Goal: Task Accomplishment & Management: Use online tool/utility

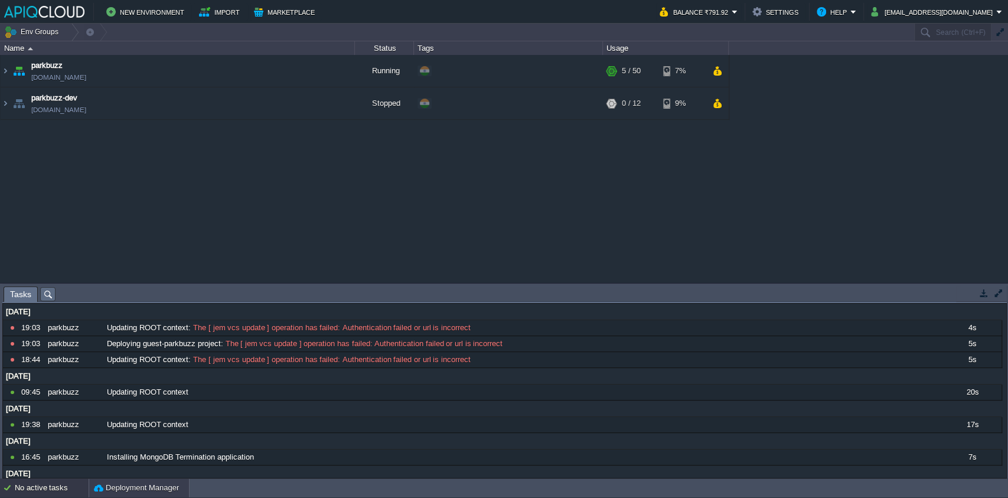
click at [133, 489] on button "Deployment Manager" at bounding box center [136, 488] width 85 height 12
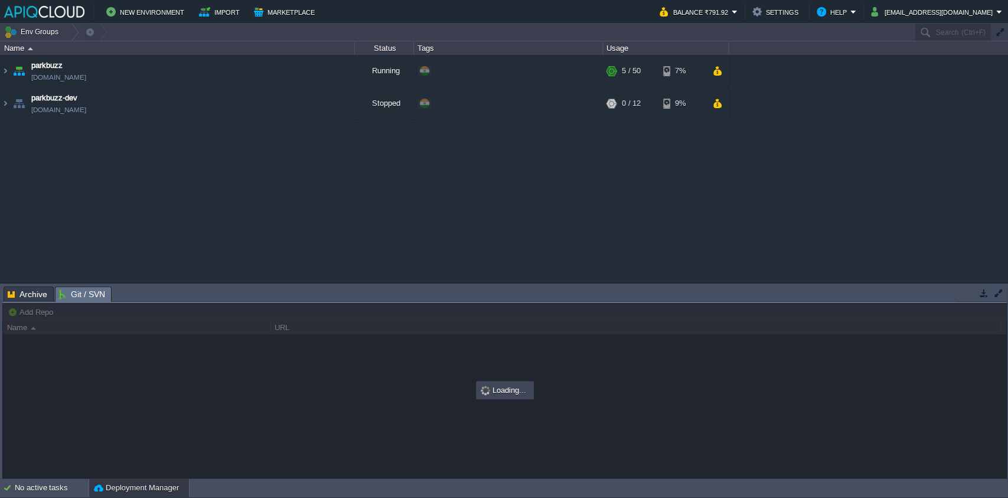
click at [101, 296] on span "Git / SVN" at bounding box center [82, 294] width 46 height 15
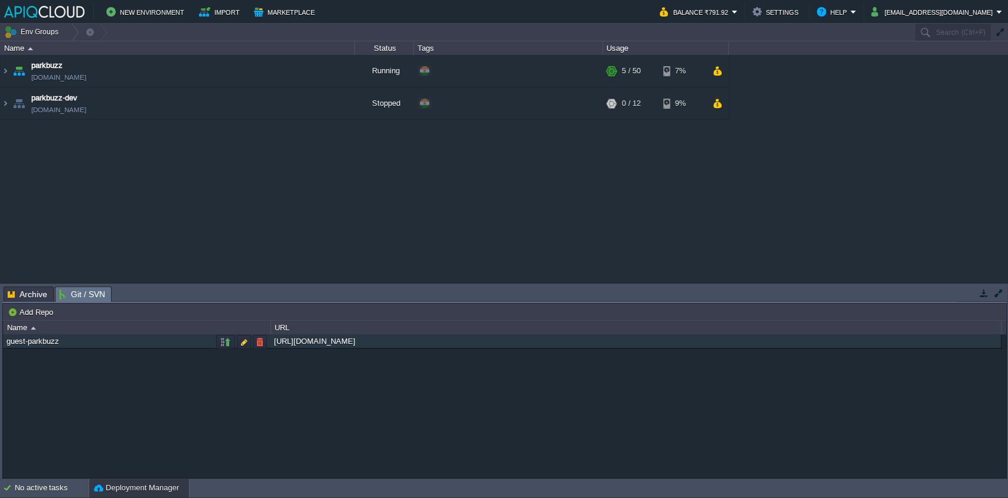
click at [325, 341] on div "[URL][DOMAIN_NAME]" at bounding box center [635, 341] width 729 height 14
click at [239, 347] on button "button" at bounding box center [244, 342] width 11 height 11
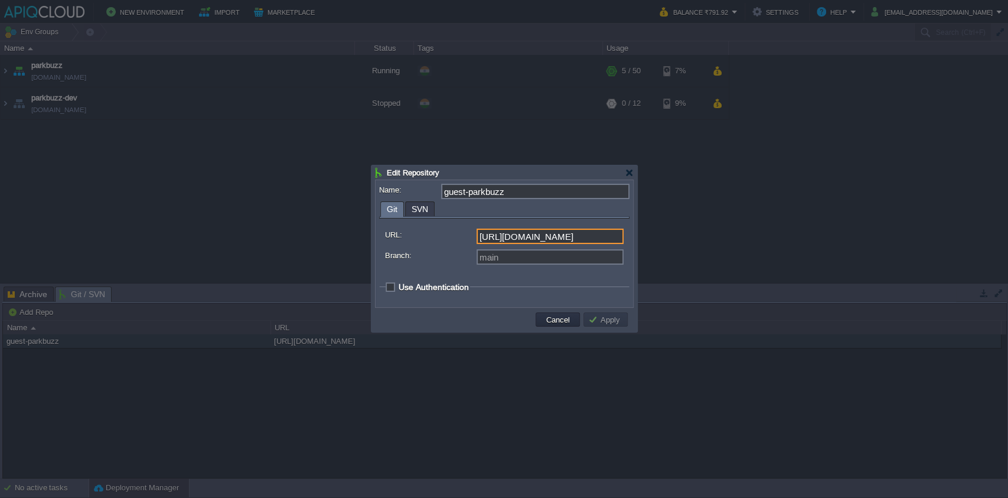
click at [559, 234] on input "[URL][DOMAIN_NAME]" at bounding box center [549, 236] width 147 height 15
click at [560, 239] on input "[URL][DOMAIN_NAME]" at bounding box center [549, 236] width 147 height 15
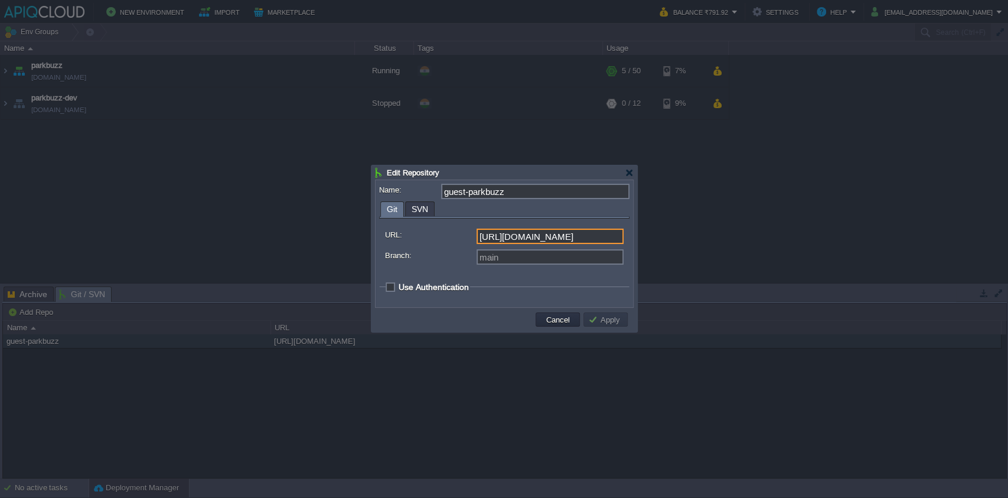
click at [560, 239] on input "[URL][DOMAIN_NAME]" at bounding box center [549, 236] width 147 height 15
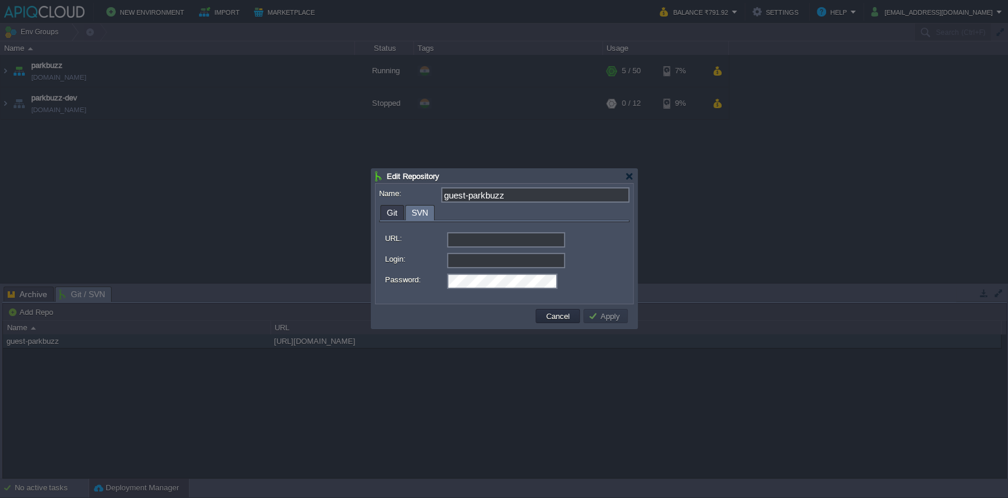
scroll to position [0, 0]
click at [412, 206] on span "SVN" at bounding box center [420, 212] width 17 height 15
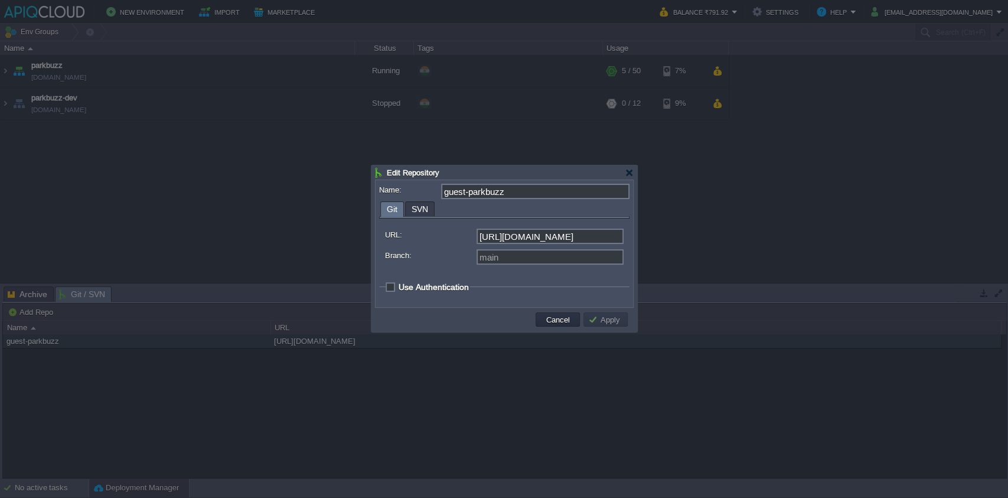
click at [384, 216] on div "Git" at bounding box center [392, 208] width 24 height 15
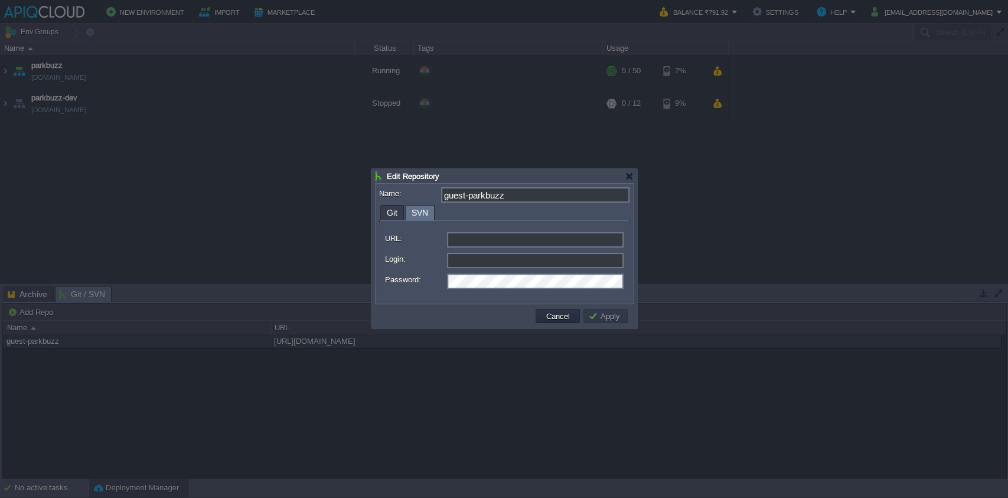
click at [416, 205] on span "SVN" at bounding box center [420, 212] width 17 height 15
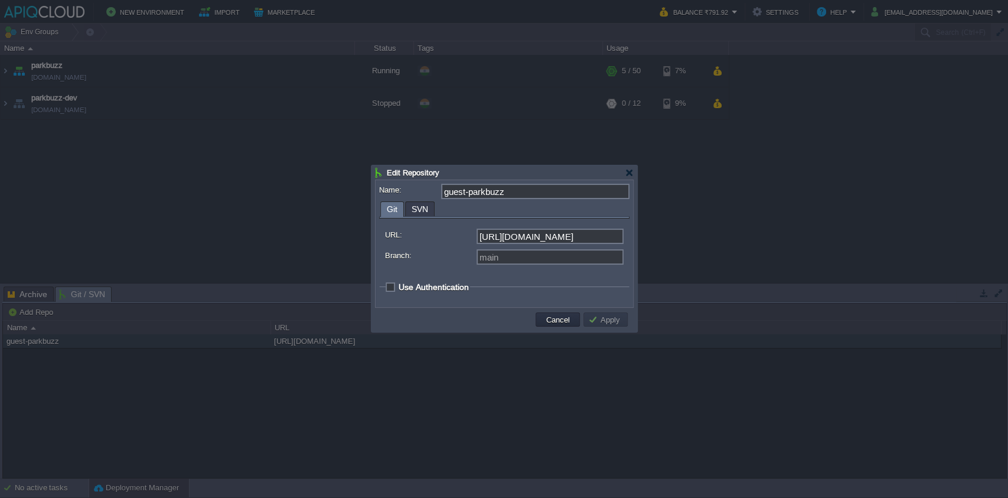
click at [387, 212] on span "Git" at bounding box center [392, 209] width 11 height 15
click at [416, 239] on label "URL:" at bounding box center [430, 235] width 90 height 12
click at [476, 239] on input "[URL][DOMAIN_NAME]" at bounding box center [549, 236] width 147 height 15
click at [600, 245] on div "[URL][DOMAIN_NAME]" at bounding box center [504, 238] width 239 height 18
click at [601, 234] on input "[URL][DOMAIN_NAME]" at bounding box center [549, 236] width 147 height 15
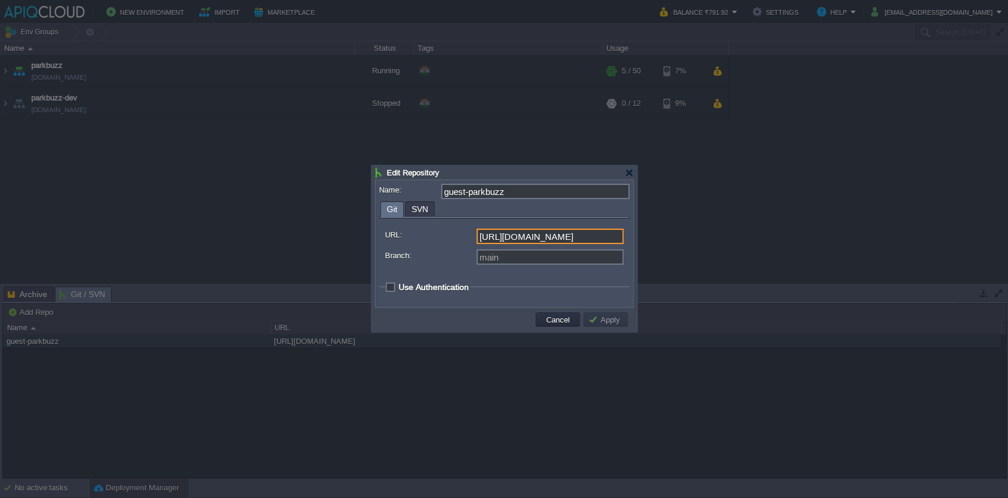
click at [414, 211] on span "SVN" at bounding box center [420, 209] width 17 height 14
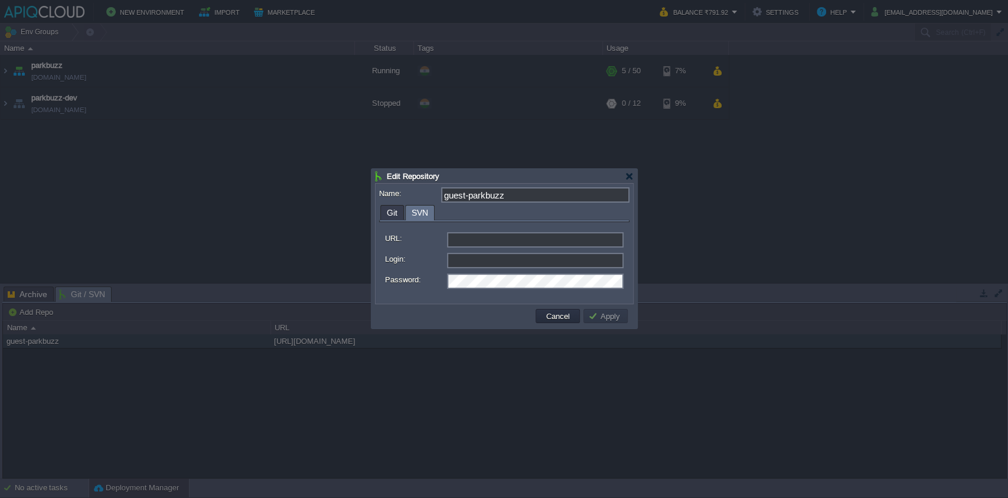
click at [396, 208] on span "Git" at bounding box center [392, 212] width 11 height 14
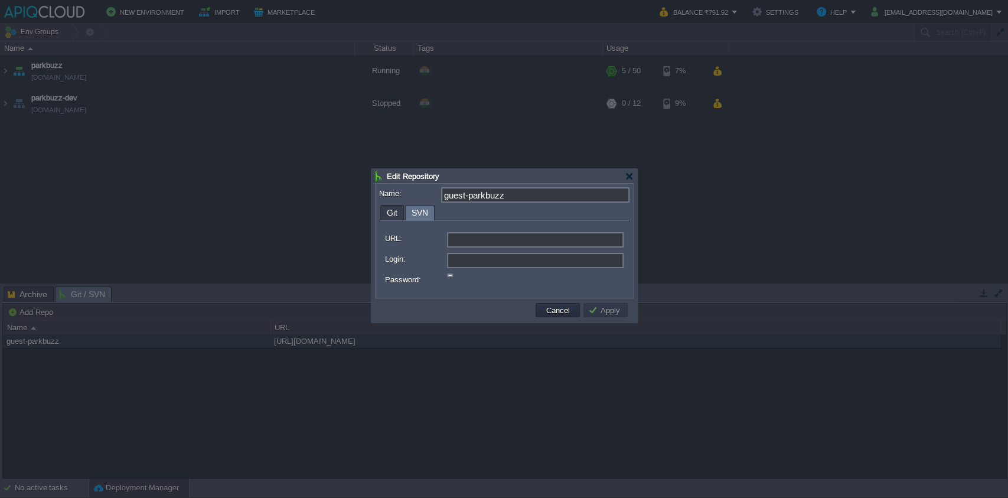
click at [422, 209] on span "SVN" at bounding box center [420, 212] width 17 height 15
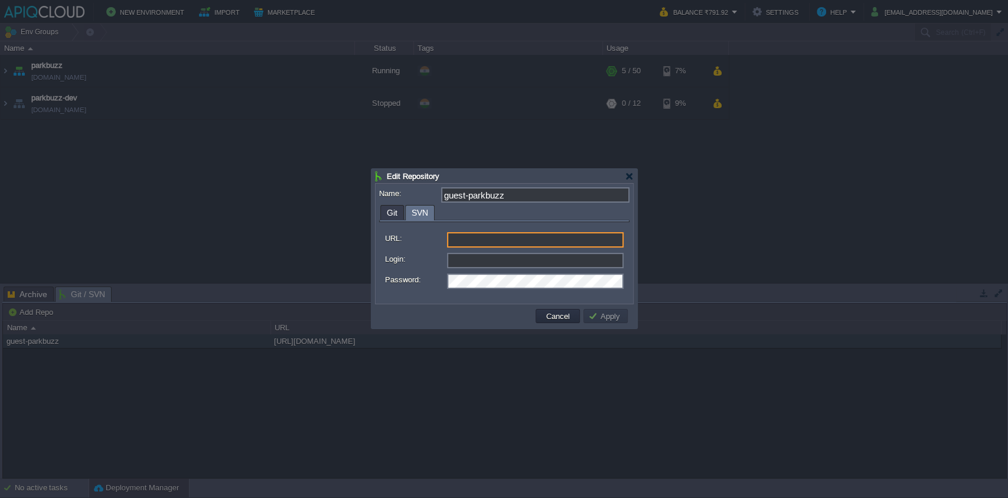
click at [468, 242] on input "URL:" at bounding box center [535, 239] width 177 height 15
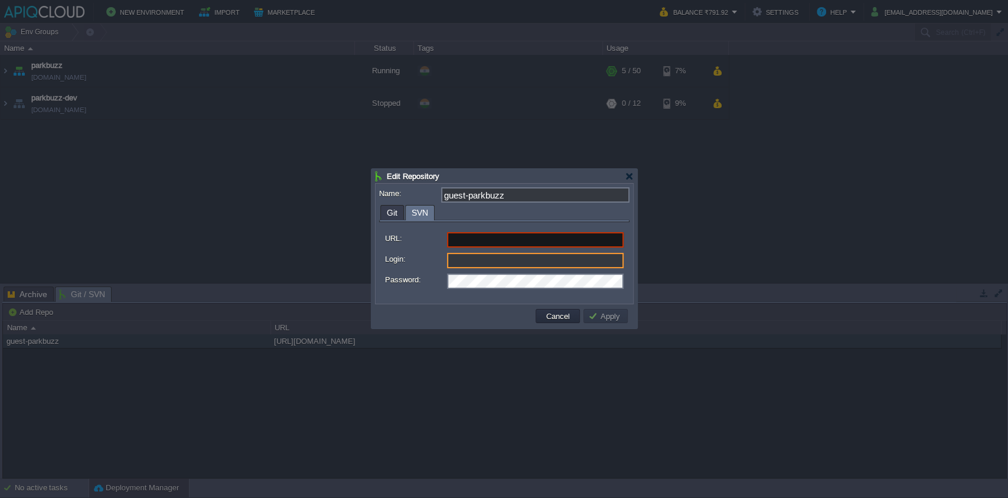
click at [469, 259] on input "Login:" at bounding box center [535, 260] width 177 height 15
click at [478, 229] on div "URL: Login: Password:" at bounding box center [504, 261] width 250 height 78
click at [400, 253] on label "Login:" at bounding box center [415, 259] width 61 height 12
click at [447, 253] on input "Login:" at bounding box center [535, 260] width 177 height 15
click at [384, 200] on label "Name:" at bounding box center [409, 193] width 61 height 12
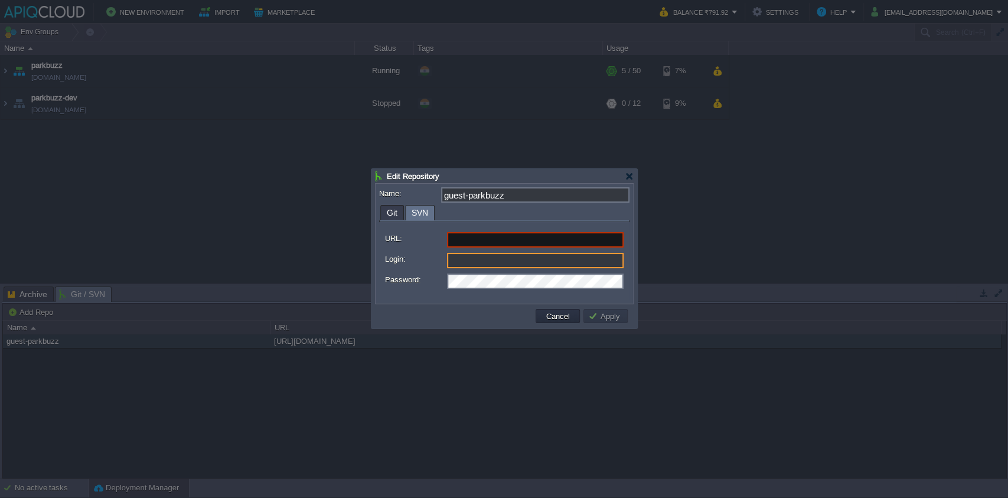
click at [441, 200] on input "guest-parkbuzz" at bounding box center [535, 194] width 188 height 15
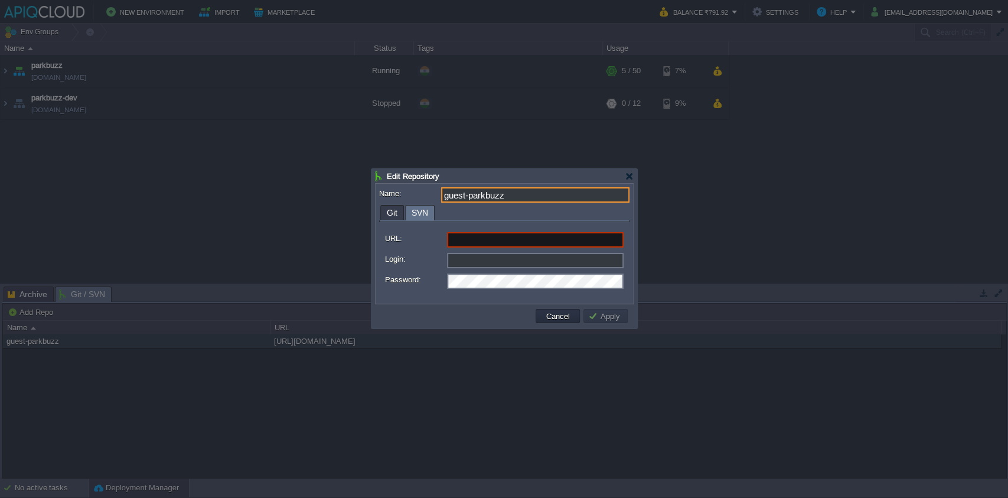
click at [390, 210] on span "Git" at bounding box center [392, 212] width 11 height 14
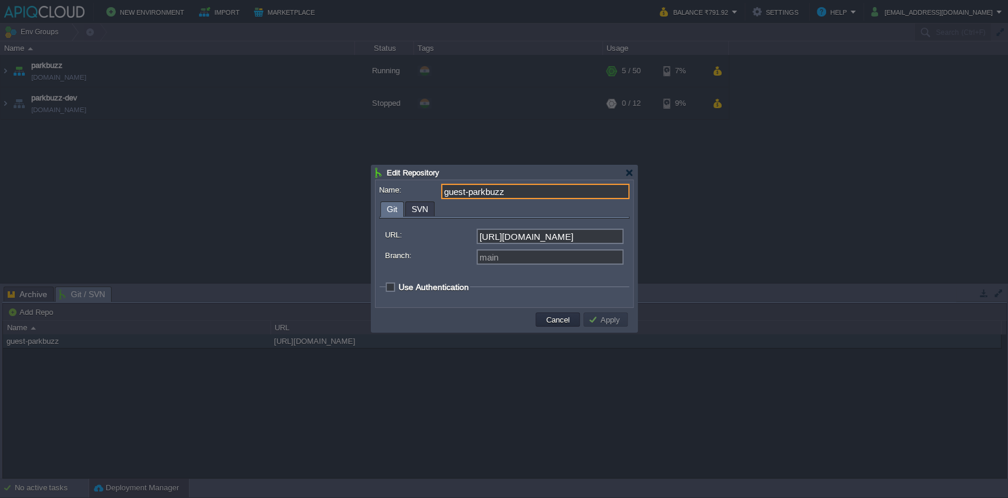
click at [412, 212] on span "SVN" at bounding box center [420, 209] width 17 height 14
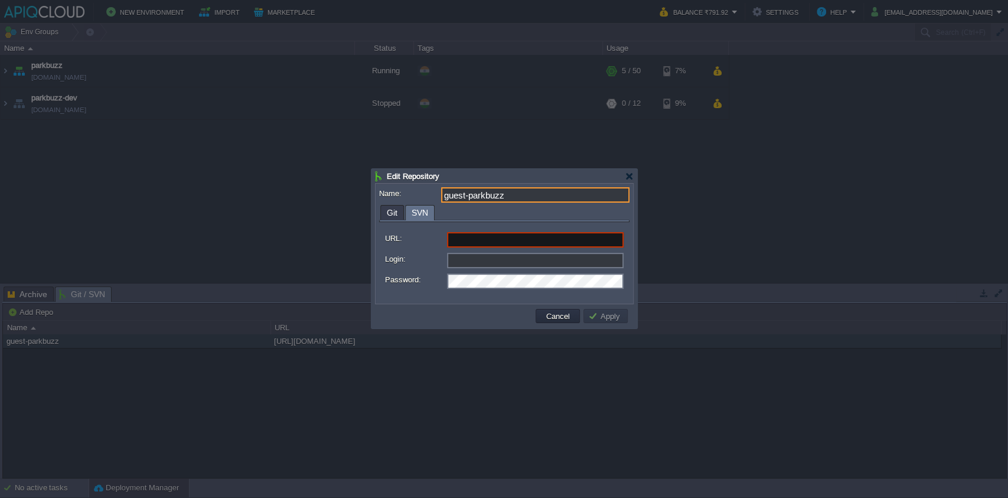
click at [420, 244] on label "URL:" at bounding box center [415, 238] width 61 height 12
click at [447, 244] on input "URL:" at bounding box center [535, 239] width 177 height 15
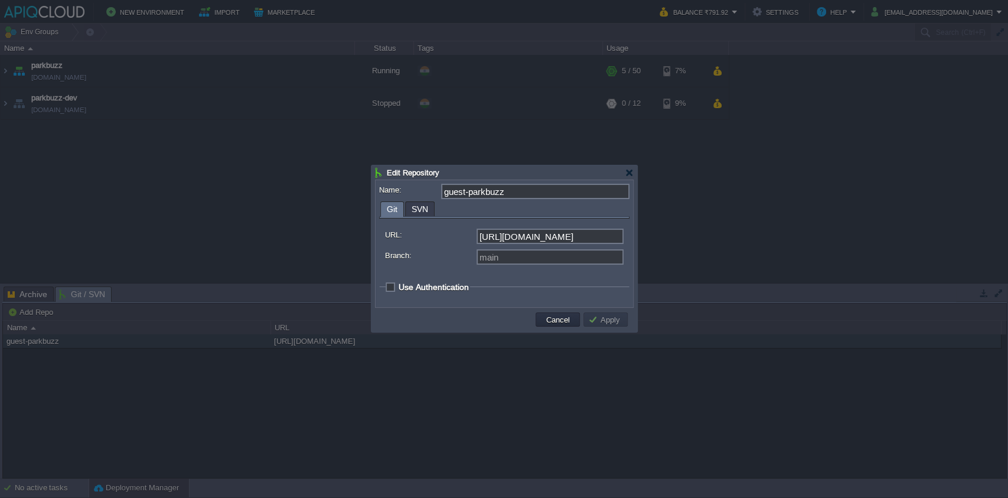
click at [391, 217] on span "Git" at bounding box center [392, 209] width 11 height 15
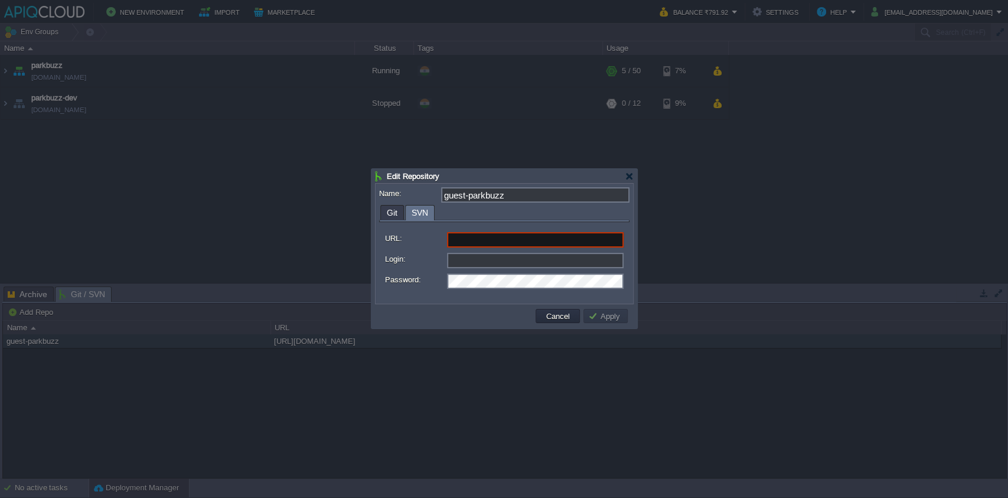
click at [420, 215] on span "SVN" at bounding box center [420, 212] width 17 height 15
click at [464, 197] on input "guest-parkbuzz" at bounding box center [535, 194] width 188 height 15
click at [505, 195] on input "guest-parkbuzz" at bounding box center [535, 194] width 188 height 15
click at [387, 216] on span "Git" at bounding box center [392, 212] width 11 height 14
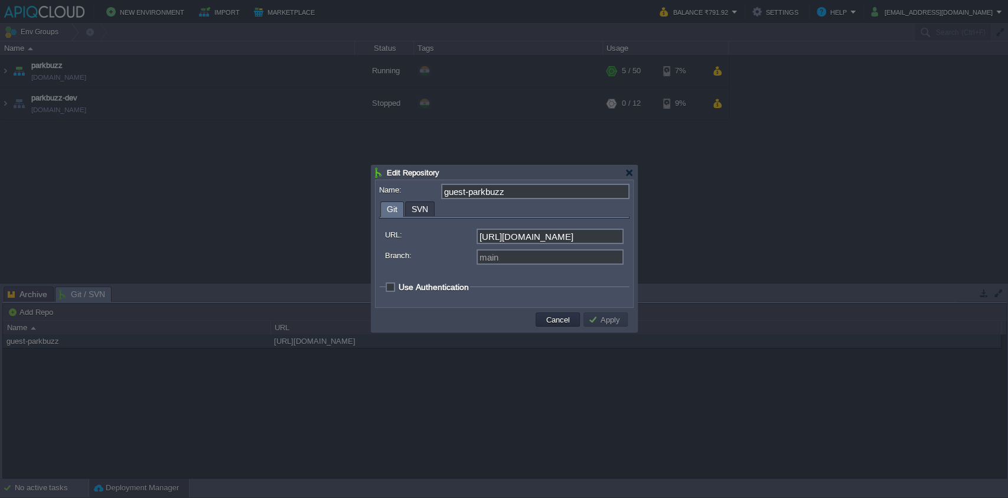
click at [449, 265] on div "main" at bounding box center [504, 258] width 239 height 18
click at [546, 319] on button "Cancel" at bounding box center [558, 319] width 31 height 11
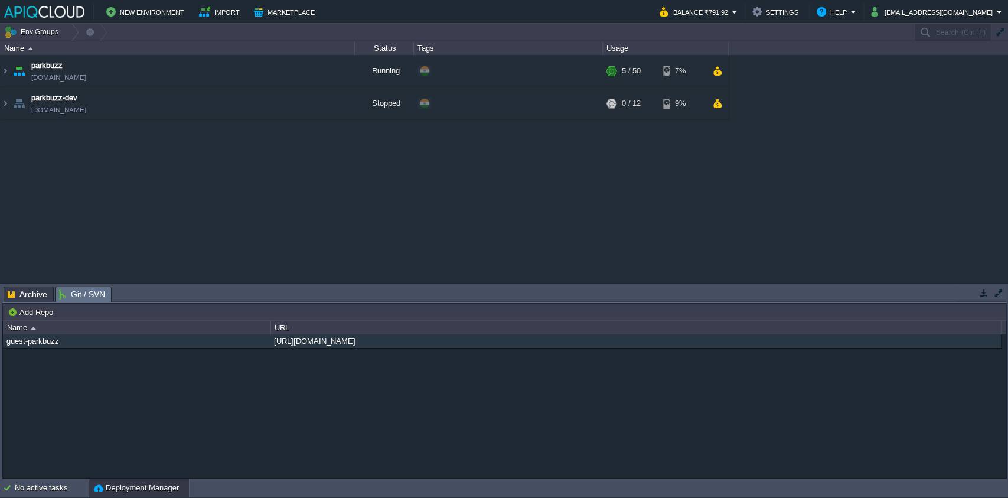
click at [34, 475] on div "guest-parkbuzz [URL][DOMAIN_NAME]" at bounding box center [504, 405] width 1003 height 143
click at [50, 489] on div "No active tasks" at bounding box center [52, 487] width 74 height 19
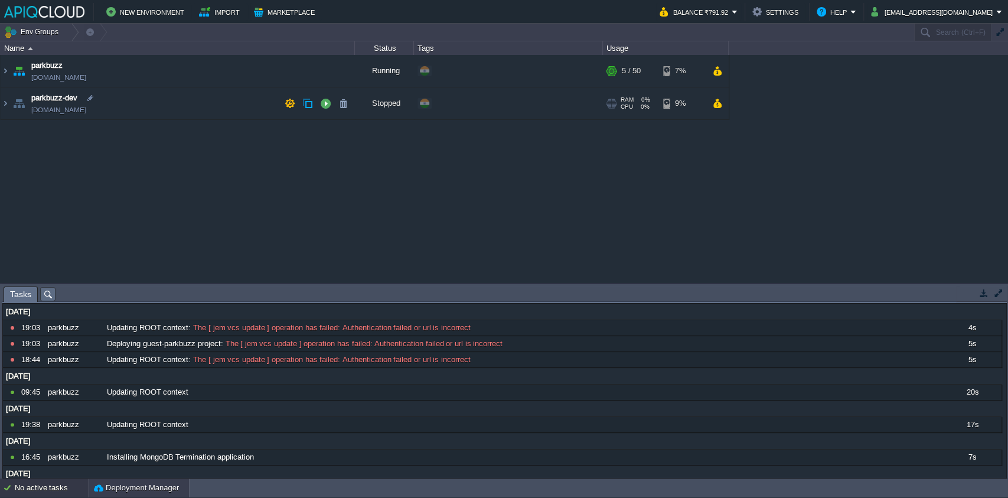
click at [144, 484] on button "Deployment Manager" at bounding box center [136, 488] width 85 height 12
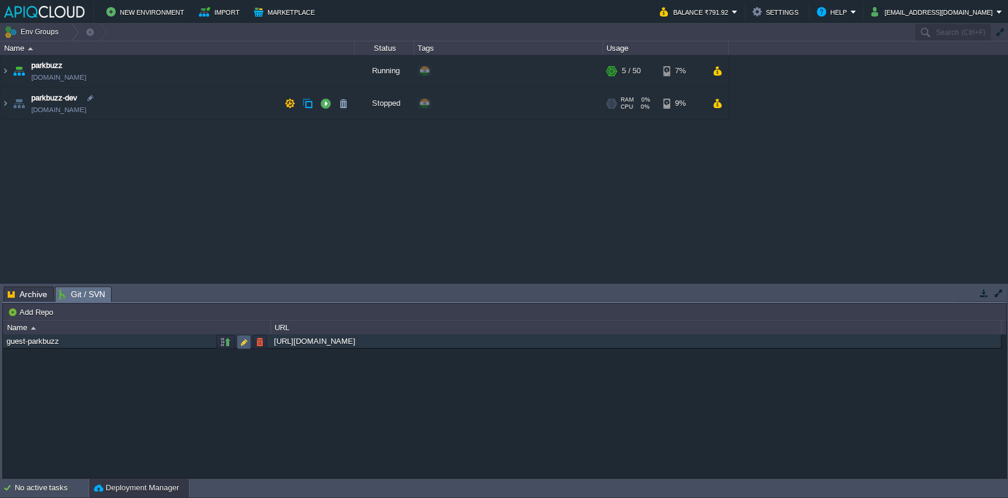
click at [243, 345] on button "button" at bounding box center [244, 342] width 11 height 11
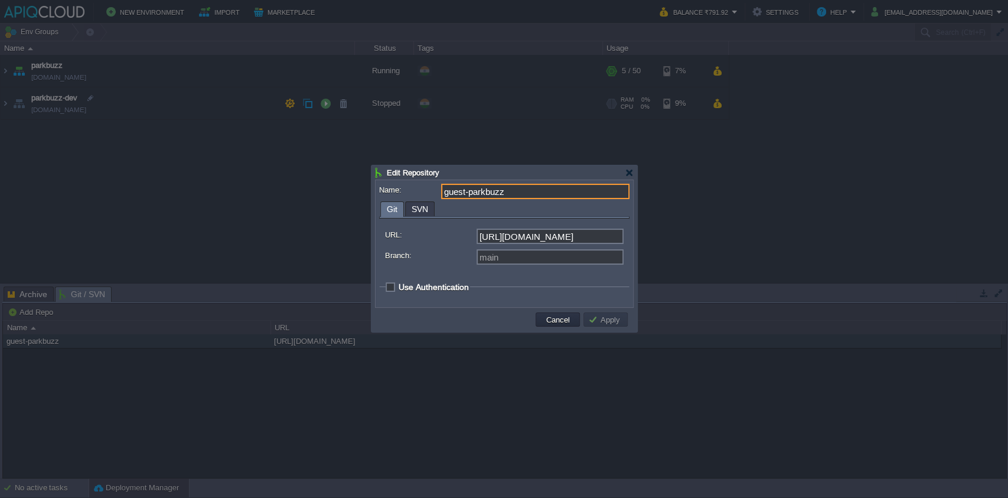
click at [534, 232] on input "[URL][DOMAIN_NAME]" at bounding box center [549, 236] width 147 height 15
click at [413, 286] on span "Use Authentication" at bounding box center [434, 286] width 70 height 9
checkbox input "true"
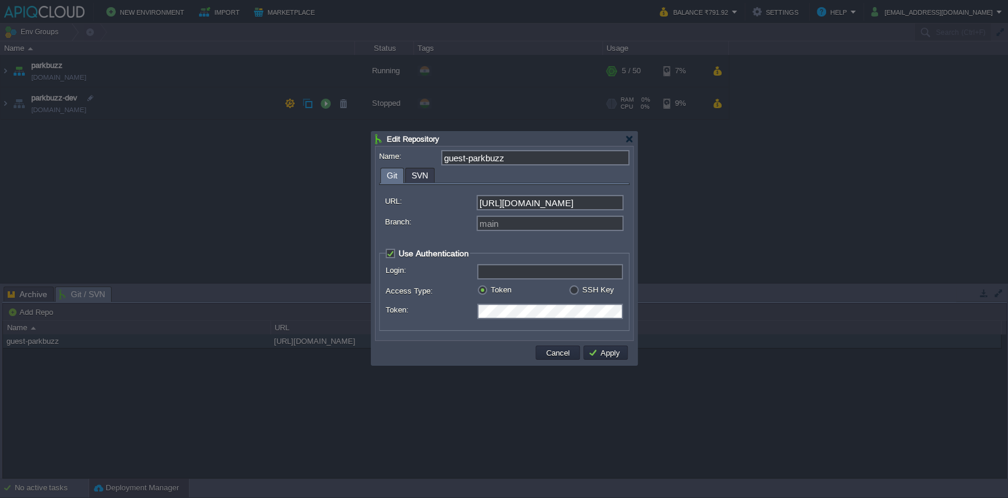
click at [534, 277] on input "Login:" at bounding box center [550, 271] width 146 height 15
click at [582, 290] on label "SSH Key" at bounding box center [598, 289] width 32 height 9
click at [576, 290] on input "radio" at bounding box center [573, 292] width 8 height 8
radio input "true"
type input "git"
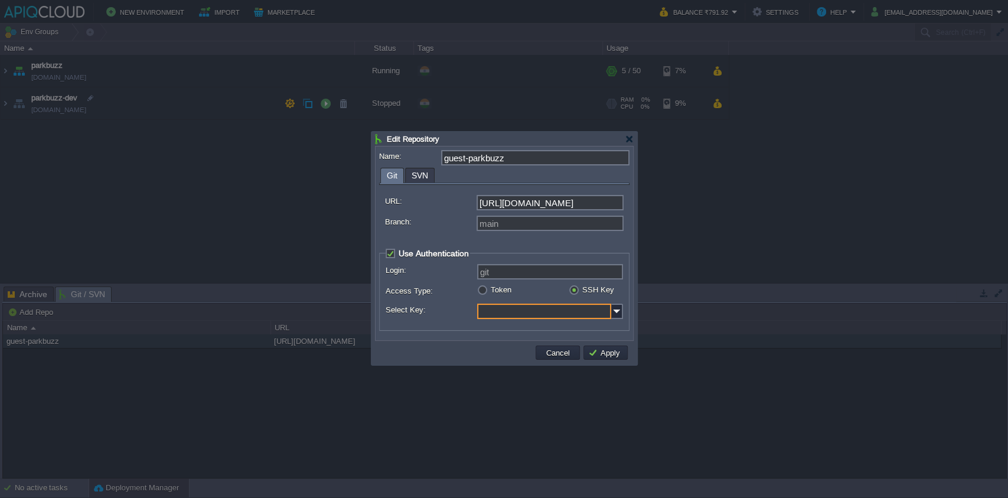
click at [607, 305] on input "Select Key:" at bounding box center [544, 310] width 134 height 15
type input "Select..."
click at [456, 296] on label "Access Type:" at bounding box center [431, 291] width 90 height 12
click at [491, 294] on label "Token" at bounding box center [501, 289] width 21 height 9
click at [482, 295] on input "radio" at bounding box center [481, 292] width 8 height 8
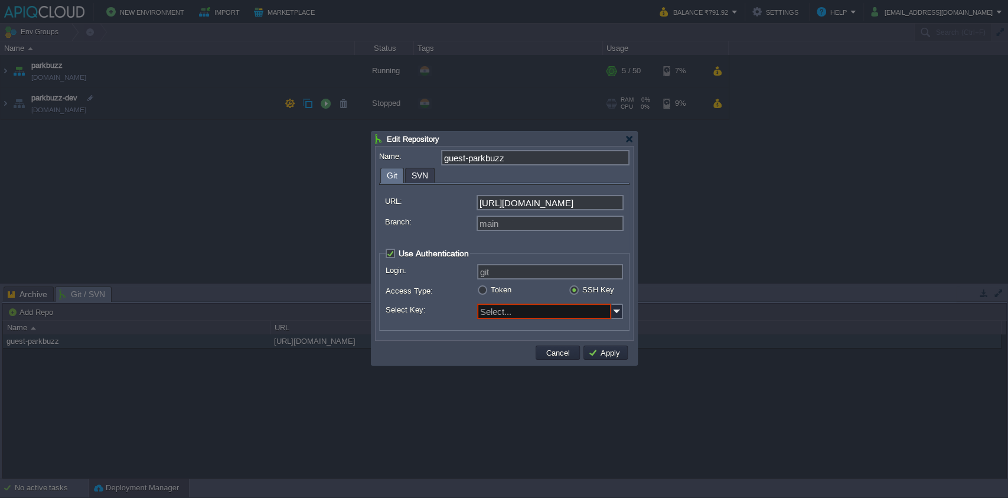
radio input "true"
click at [630, 139] on div at bounding box center [629, 139] width 9 height 9
